Goal: Information Seeking & Learning: Find specific fact

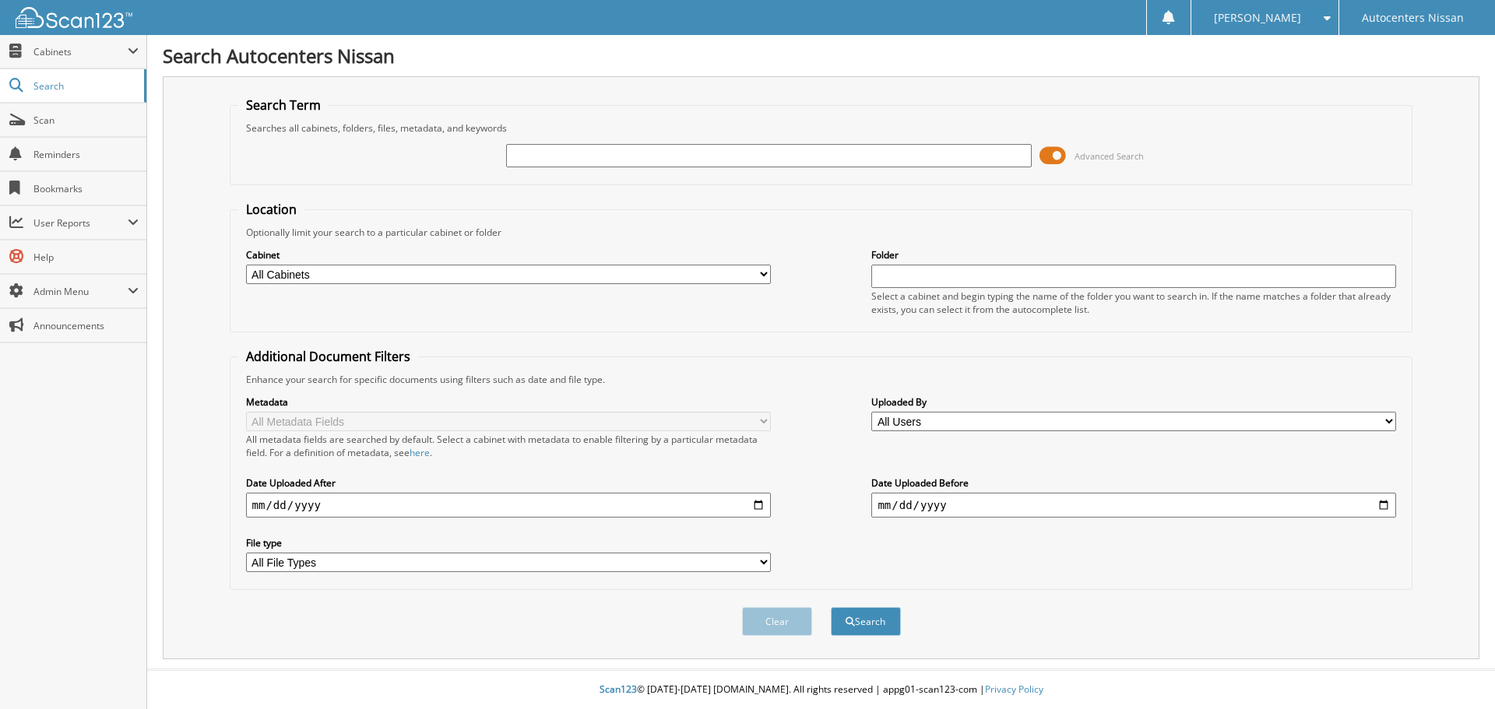
paste input "[US_VEHICLE_IDENTIFICATION_NUMBER]"
type input "[US_VEHICLE_IDENTIFICATION_NUMBER]"
click at [862, 631] on button "Search" at bounding box center [866, 621] width 70 height 29
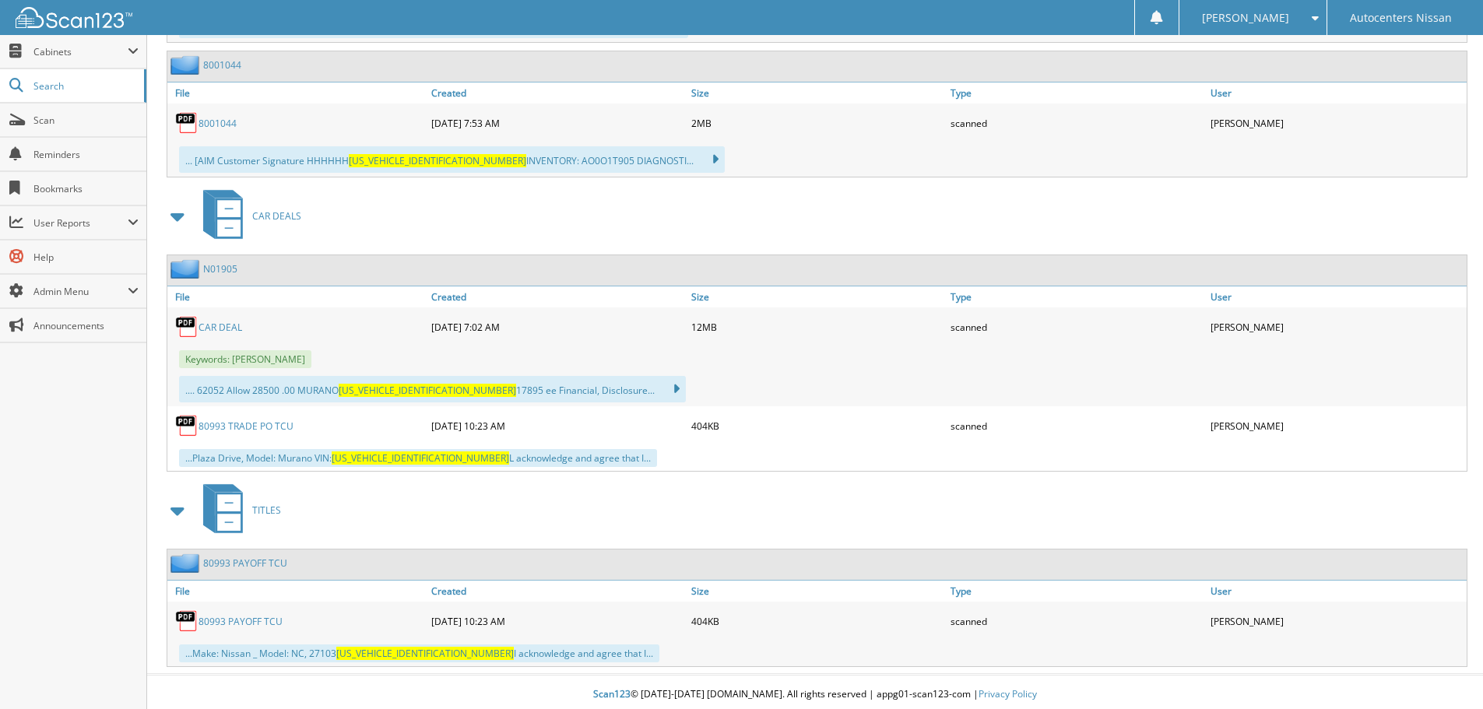
scroll to position [881, 0]
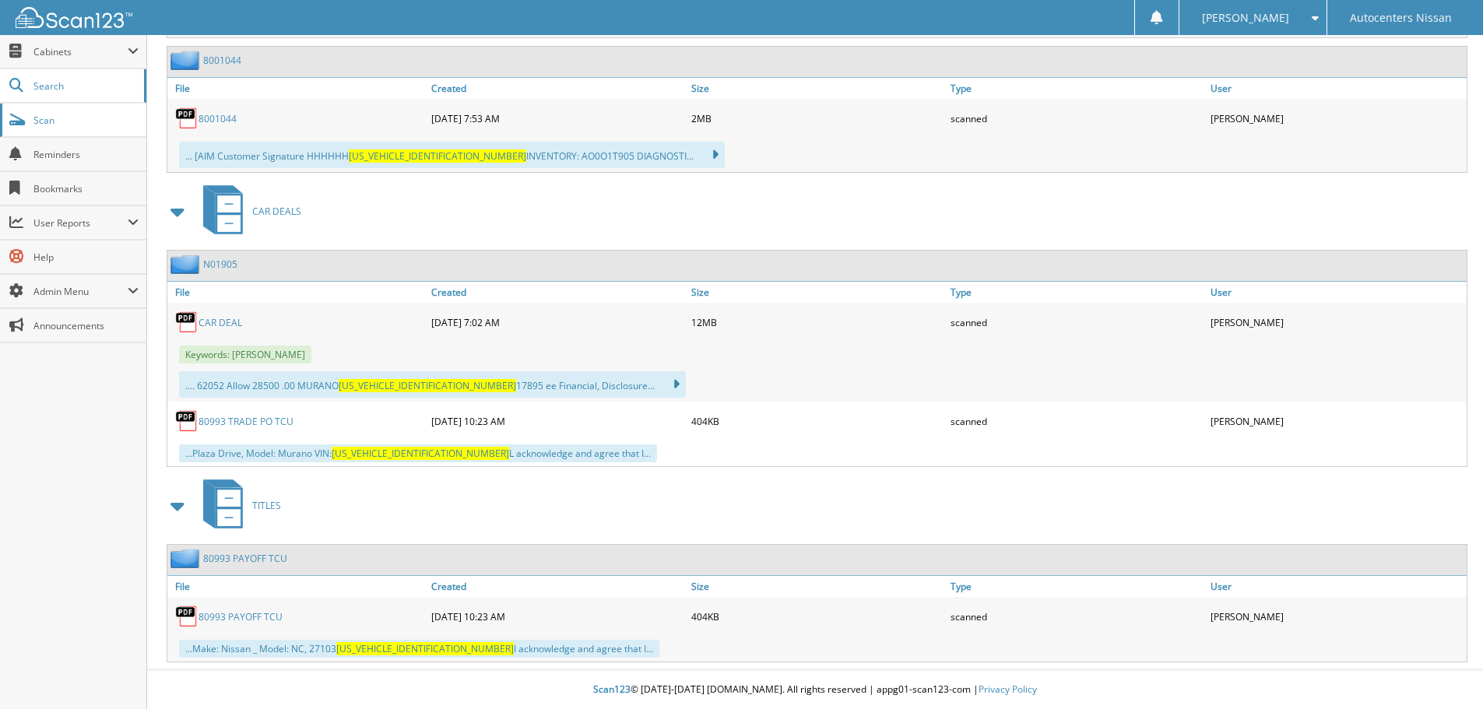
click at [50, 125] on span "Scan" at bounding box center [85, 120] width 105 height 13
